Goal: Transaction & Acquisition: Purchase product/service

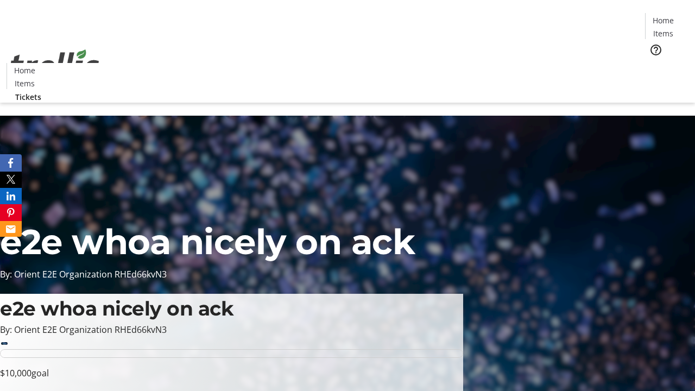
click at [654, 63] on span "Tickets" at bounding box center [667, 68] width 26 height 11
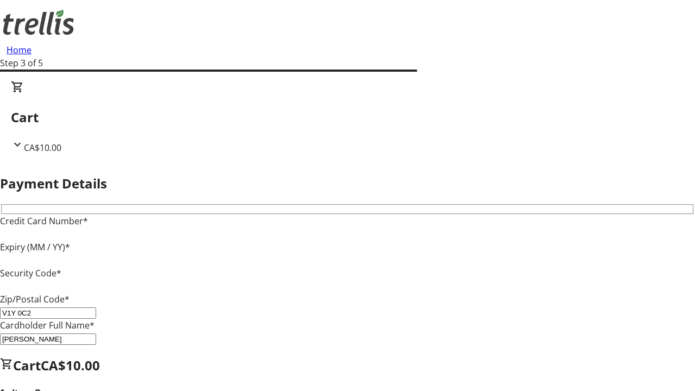
type input "V1Y 0C2"
